Goal: Information Seeking & Learning: Learn about a topic

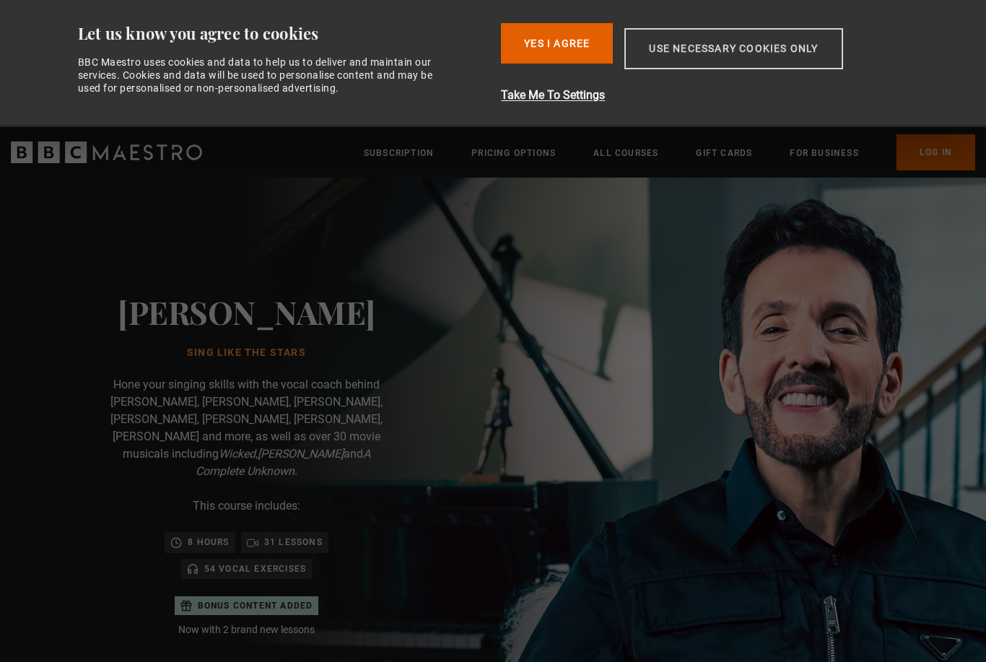
click at [676, 43] on button "Use necessary cookies only" at bounding box center [734, 48] width 218 height 41
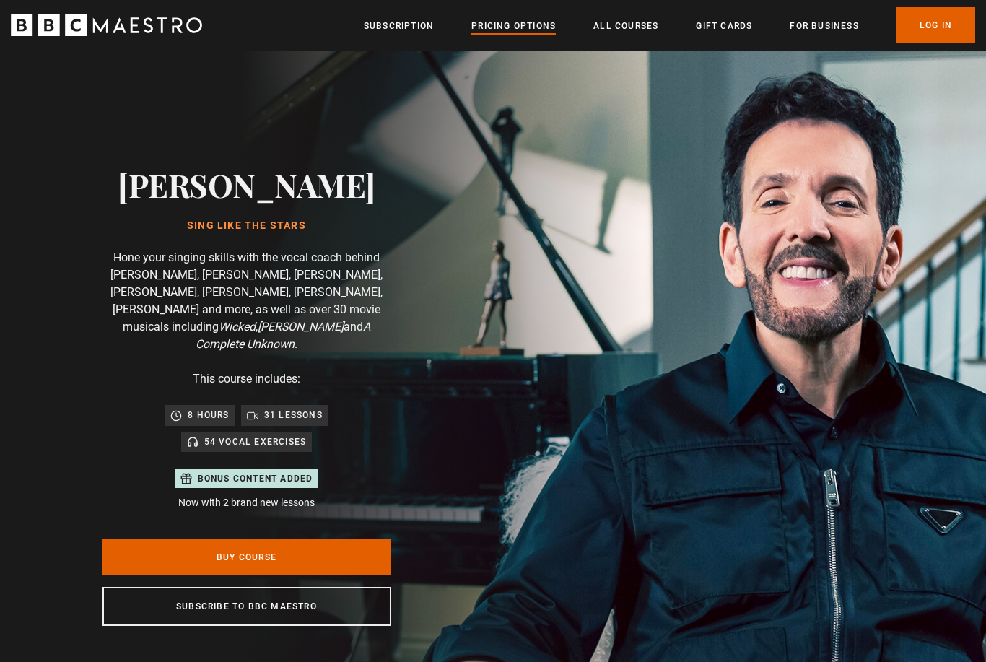
click at [496, 21] on link "Pricing Options" at bounding box center [514, 26] width 84 height 14
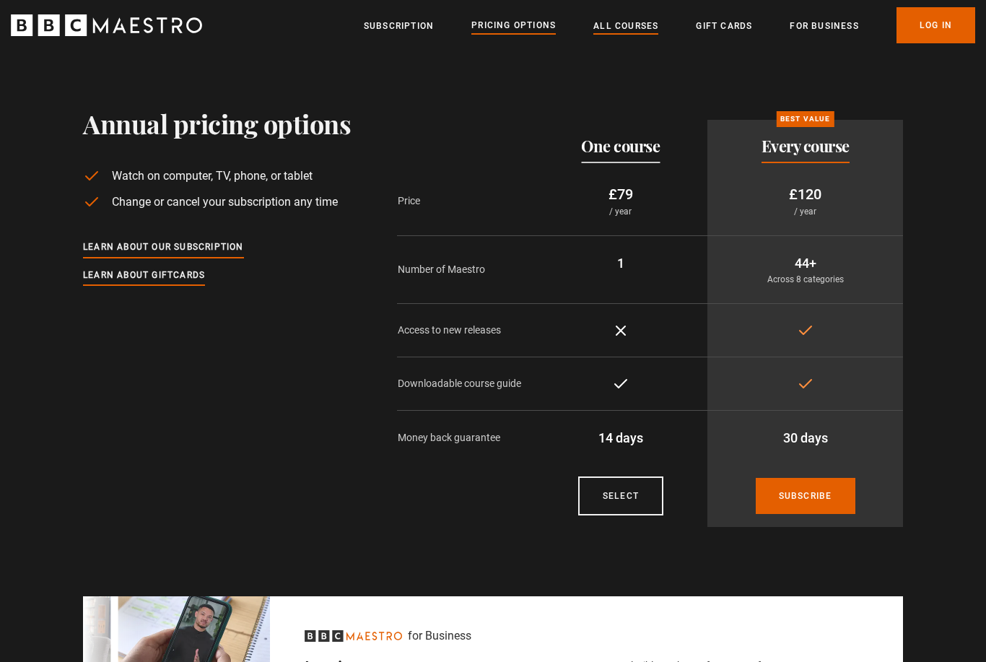
click at [629, 19] on link "All Courses" at bounding box center [626, 26] width 65 height 14
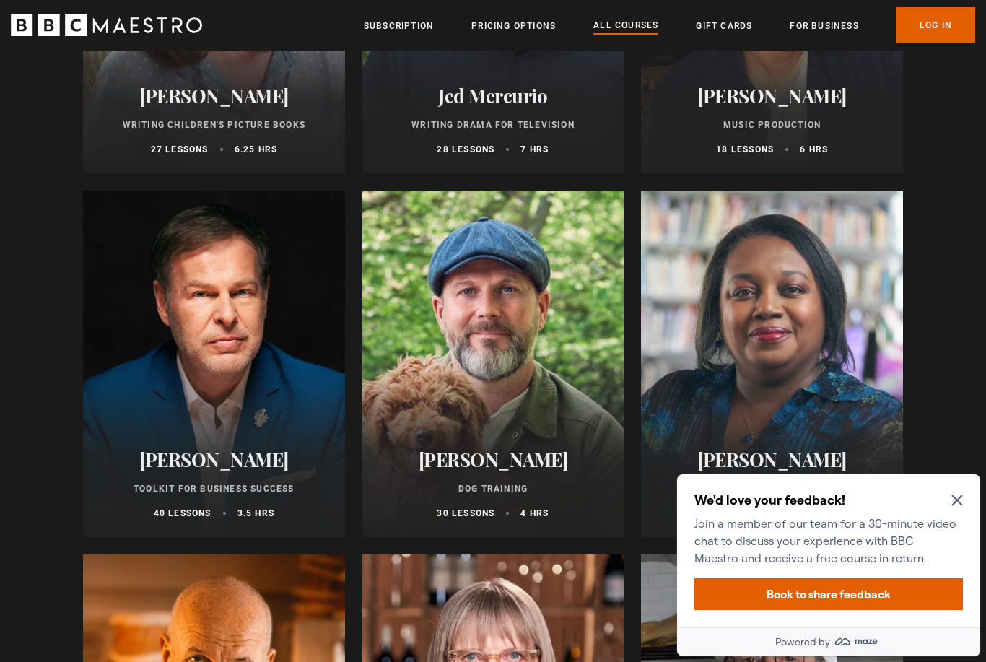
scroll to position [4410, 0]
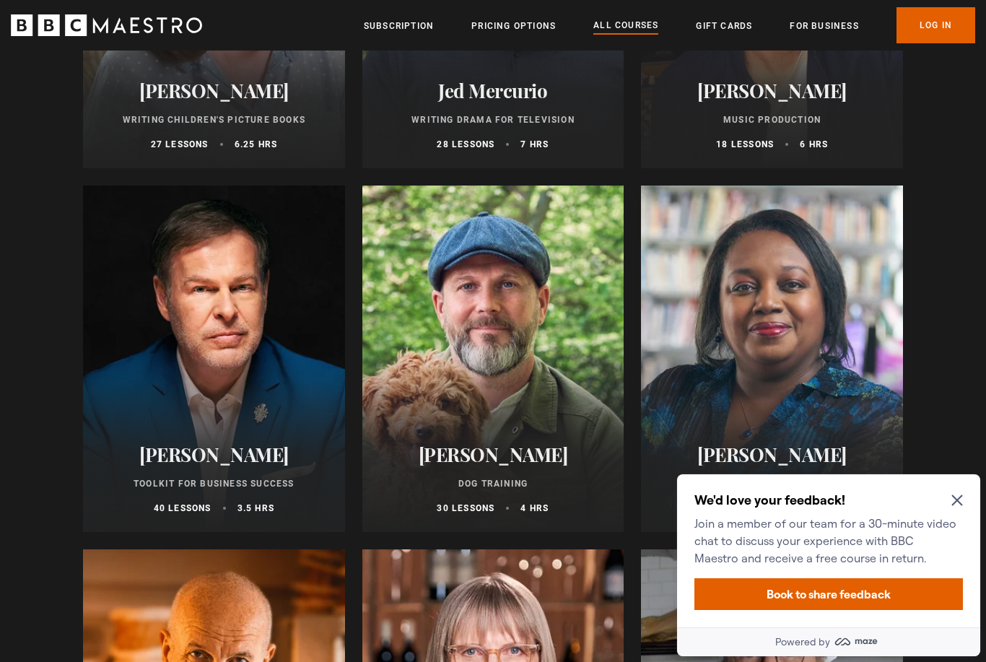
click at [953, 503] on icon "Close Maze Prompt" at bounding box center [958, 501] width 12 height 12
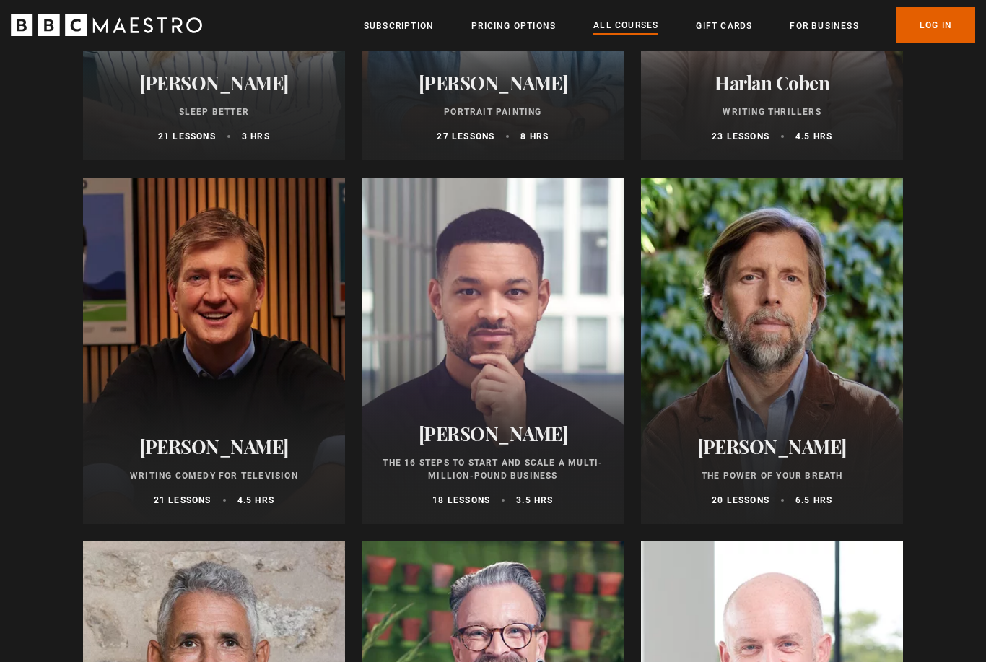
scroll to position [1498, 0]
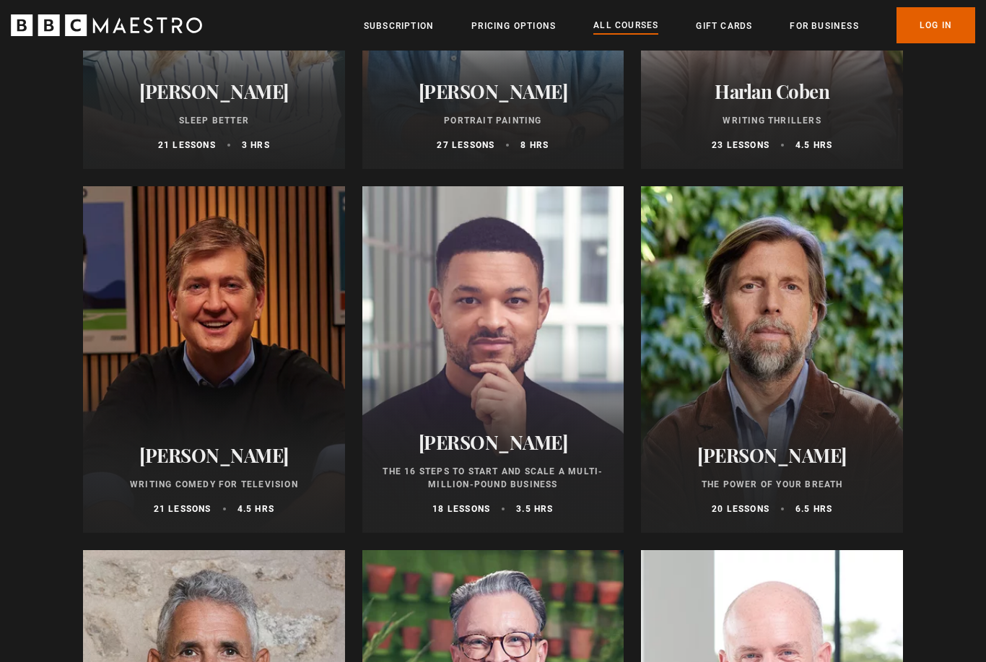
click at [708, 390] on div at bounding box center [772, 359] width 262 height 347
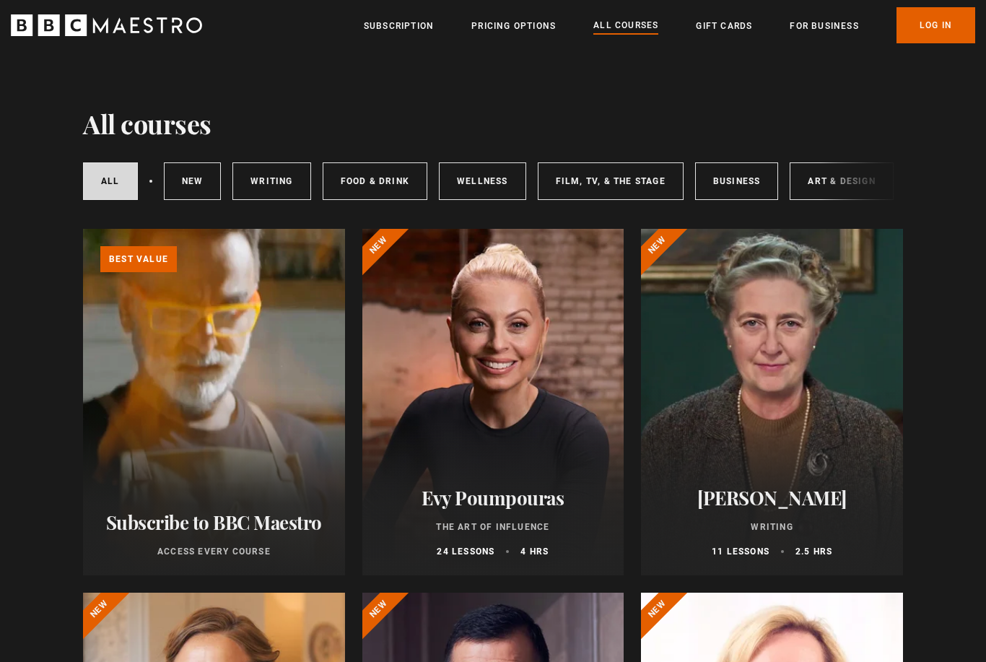
click at [434, 392] on div at bounding box center [493, 402] width 262 height 347
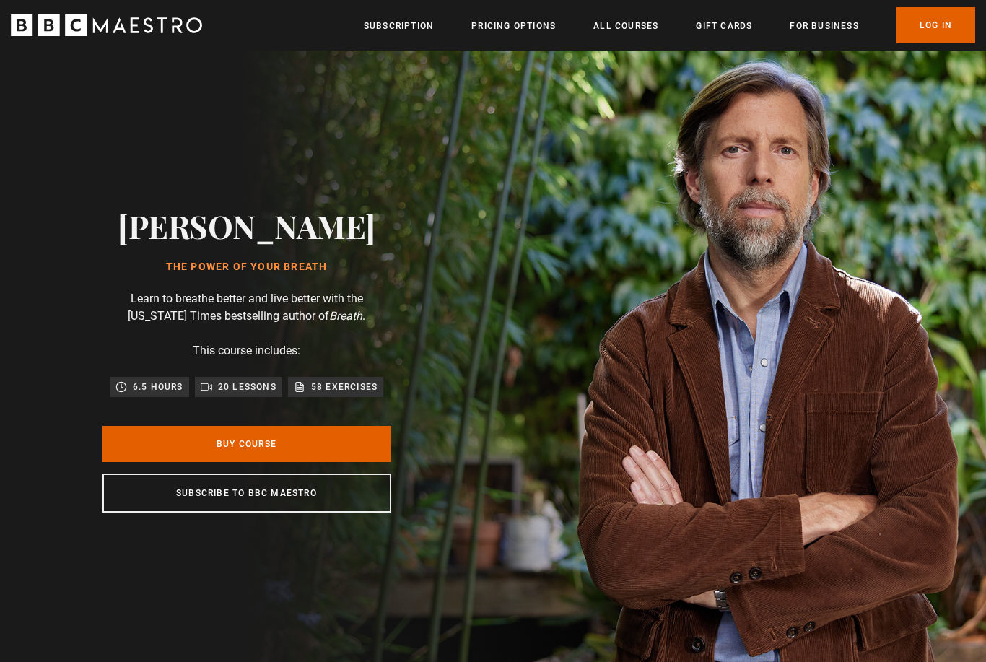
scroll to position [0, 189]
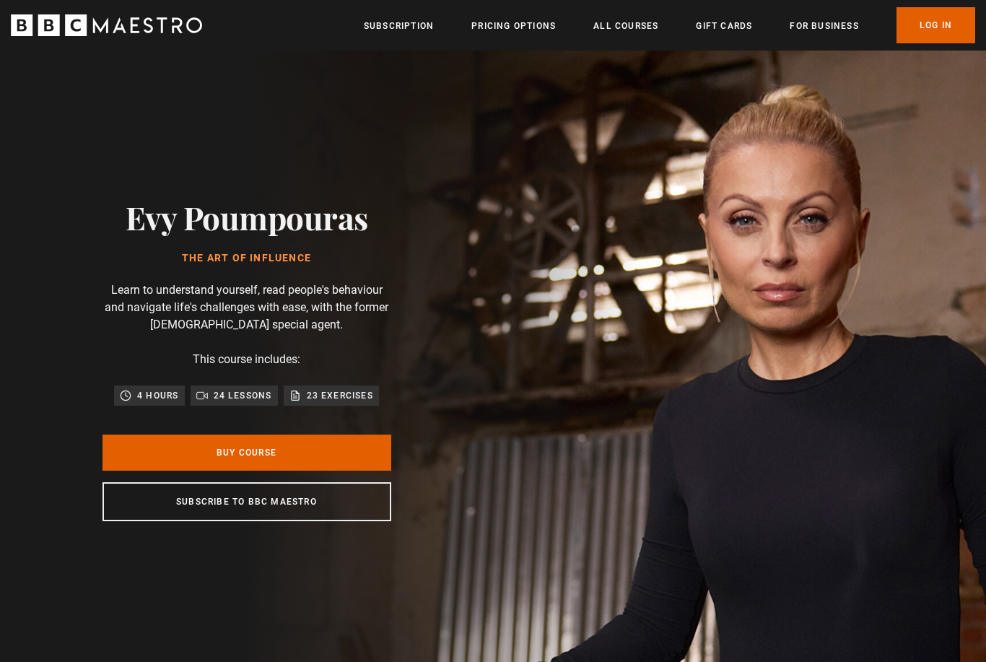
scroll to position [0, 1324]
